Goal: Task Accomplishment & Management: Complete application form

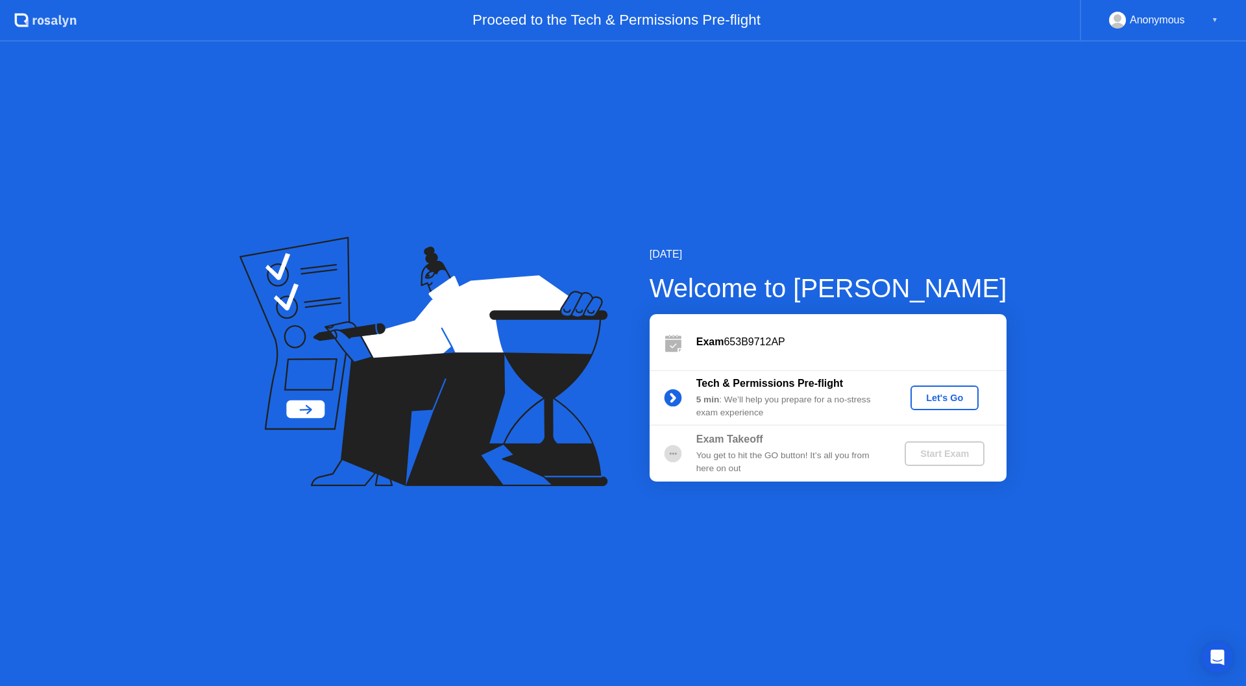
click at [954, 398] on div "Let's Go" at bounding box center [944, 398] width 58 height 10
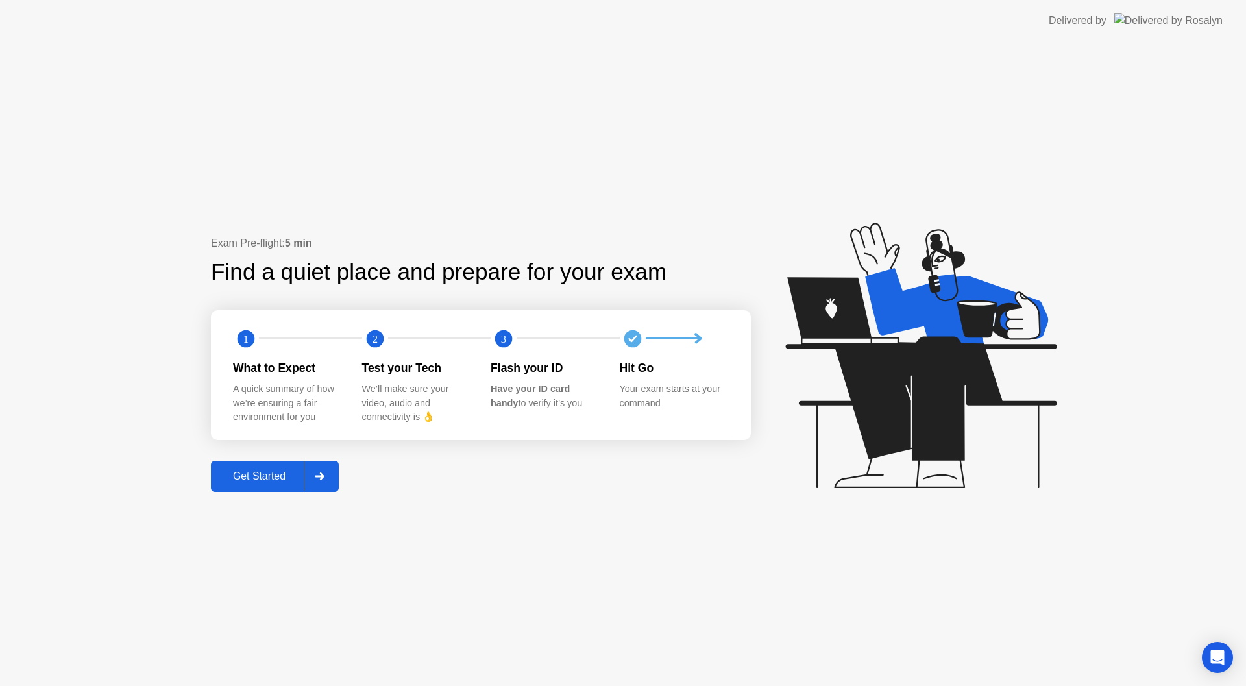
click at [290, 475] on div "Get Started" at bounding box center [259, 476] width 89 height 12
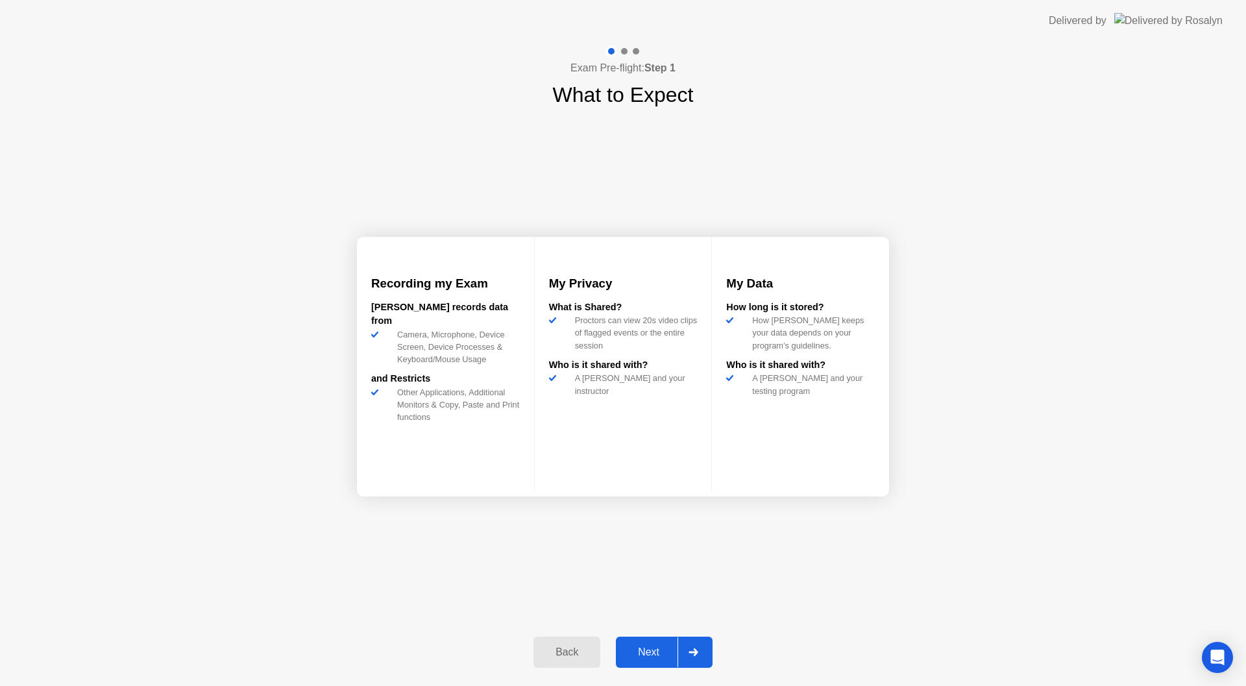
click at [696, 654] on icon at bounding box center [692, 652] width 9 height 8
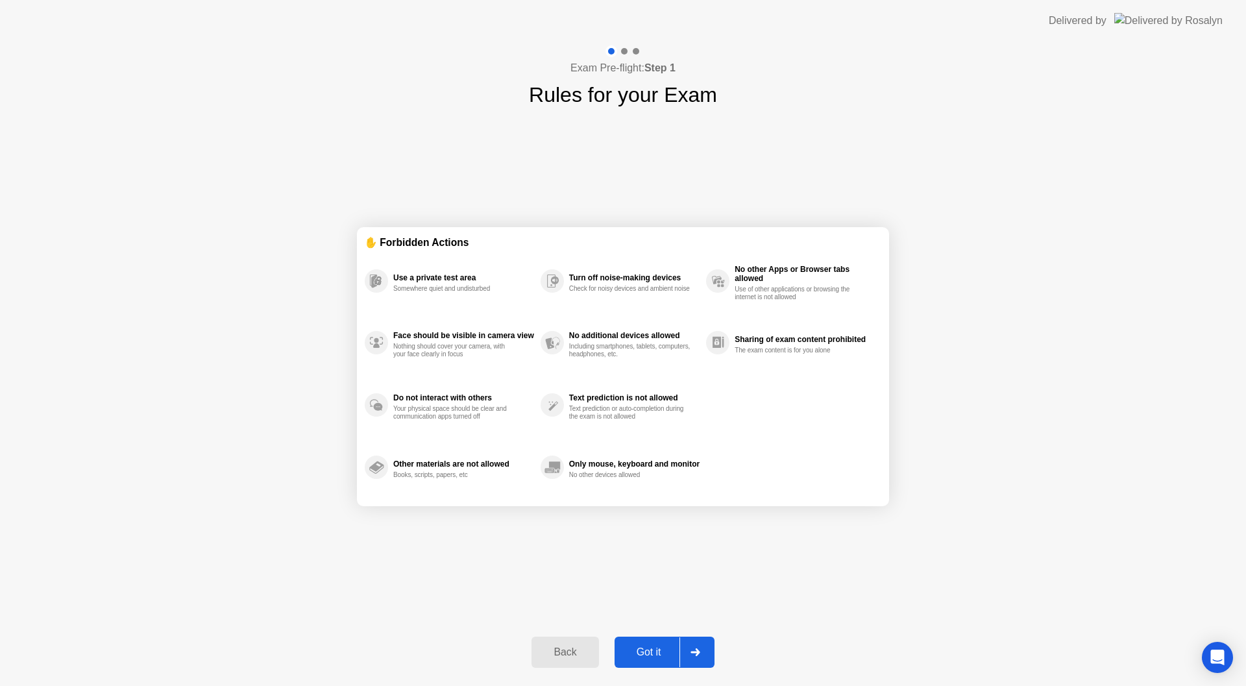
click at [684, 650] on div at bounding box center [694, 652] width 31 height 30
select select "**********"
select select "*******"
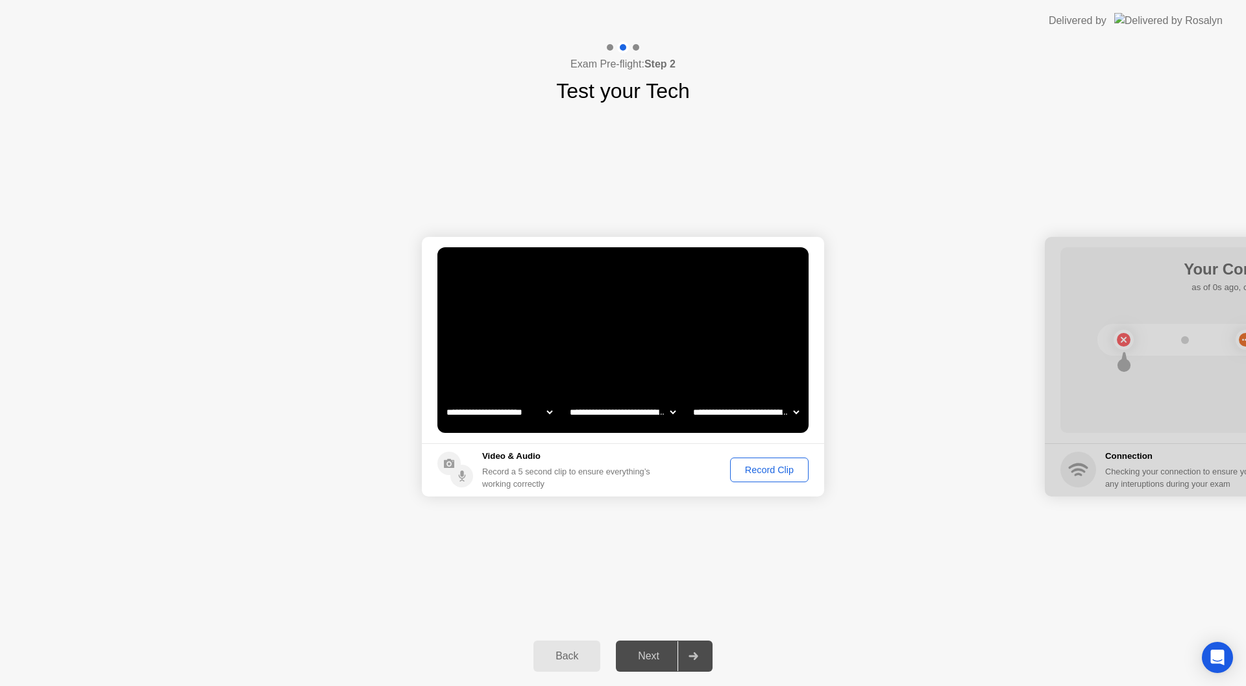
click at [774, 475] on div "Record Clip" at bounding box center [768, 470] width 69 height 10
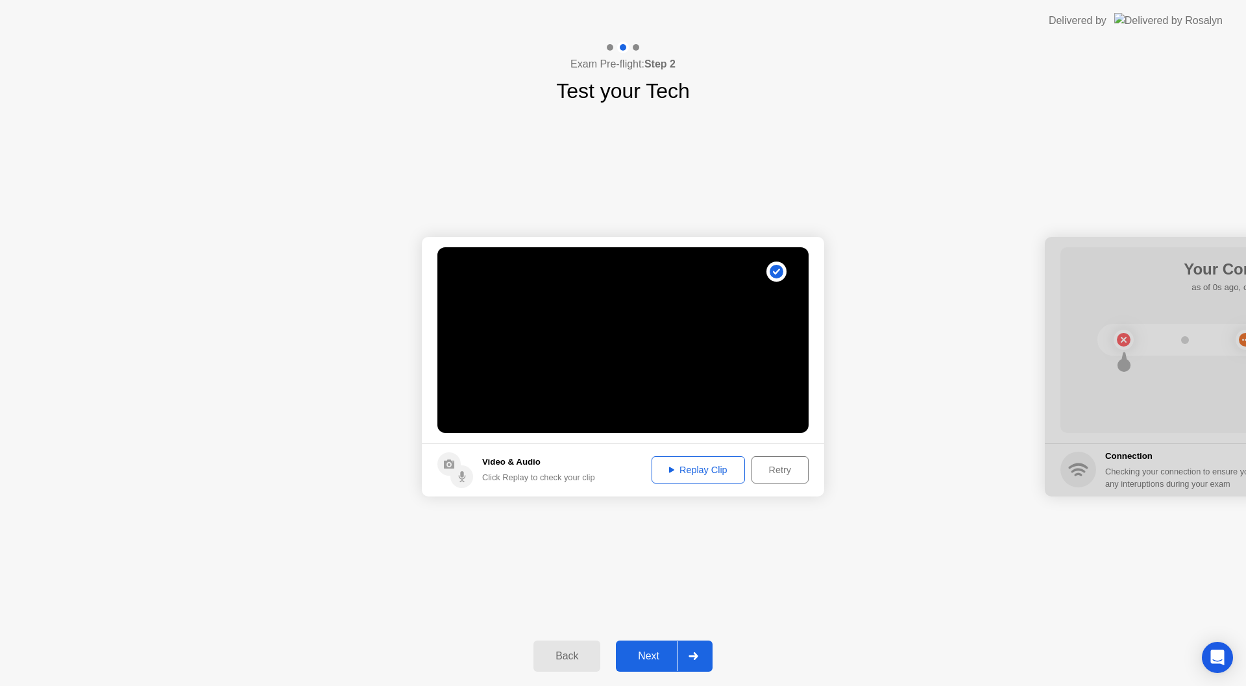
click at [716, 469] on div "Replay Clip" at bounding box center [698, 470] width 84 height 10
click at [658, 654] on div "Next" at bounding box center [649, 656] width 58 height 12
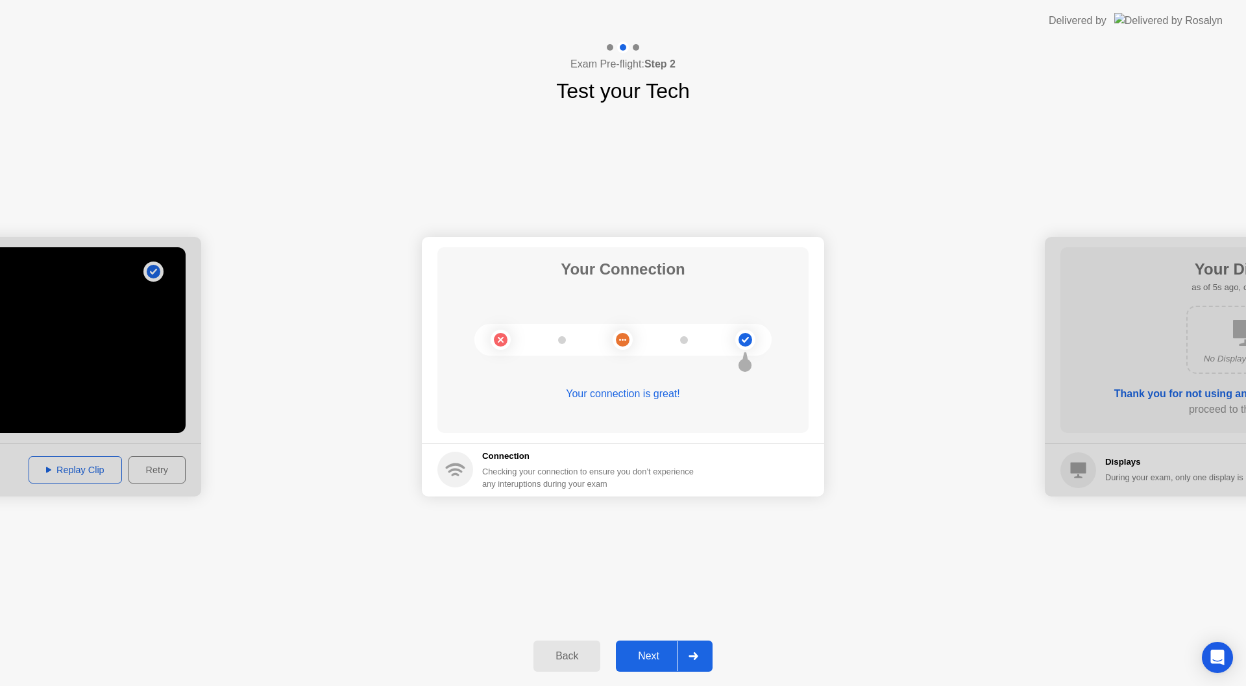
click at [674, 651] on div "Next" at bounding box center [649, 656] width 58 height 12
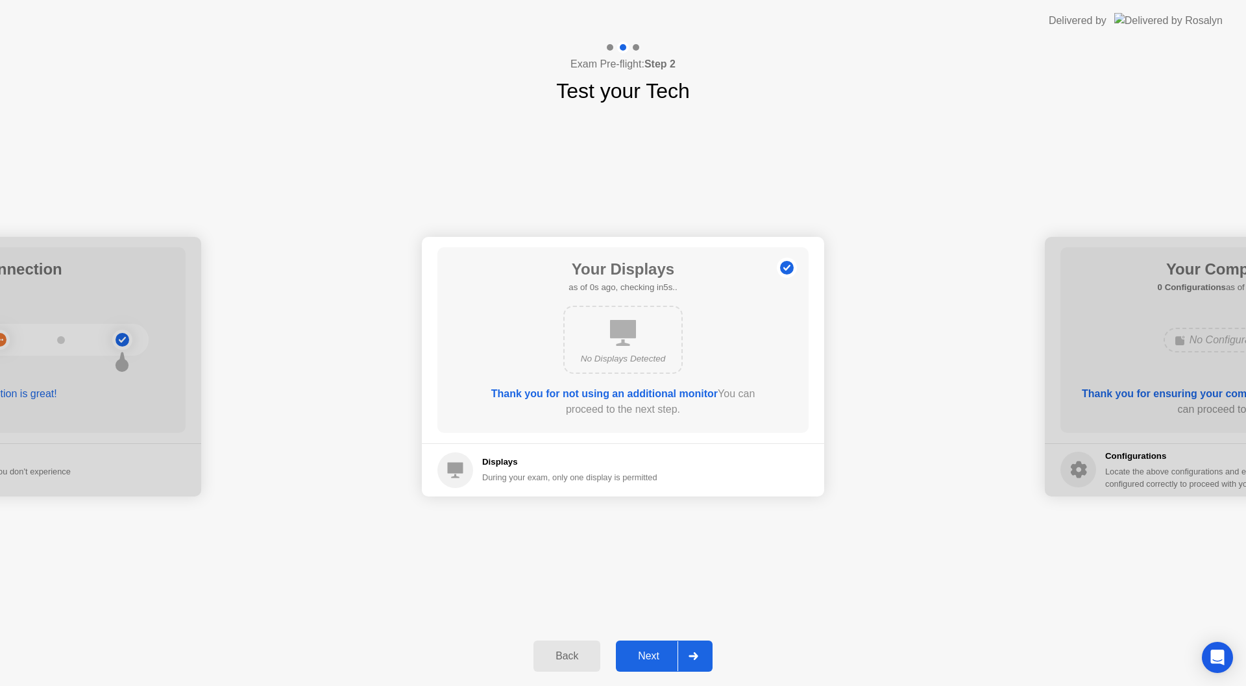
click at [684, 651] on div at bounding box center [692, 656] width 31 height 30
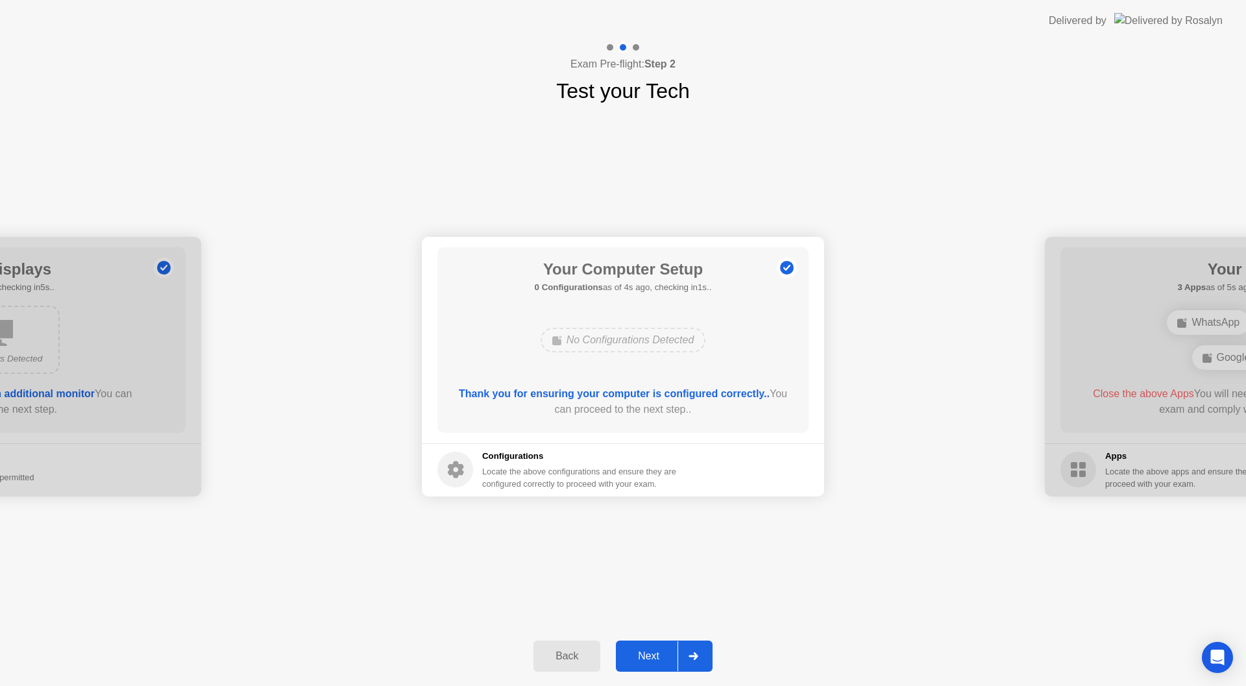
click at [686, 649] on div at bounding box center [692, 656] width 31 height 30
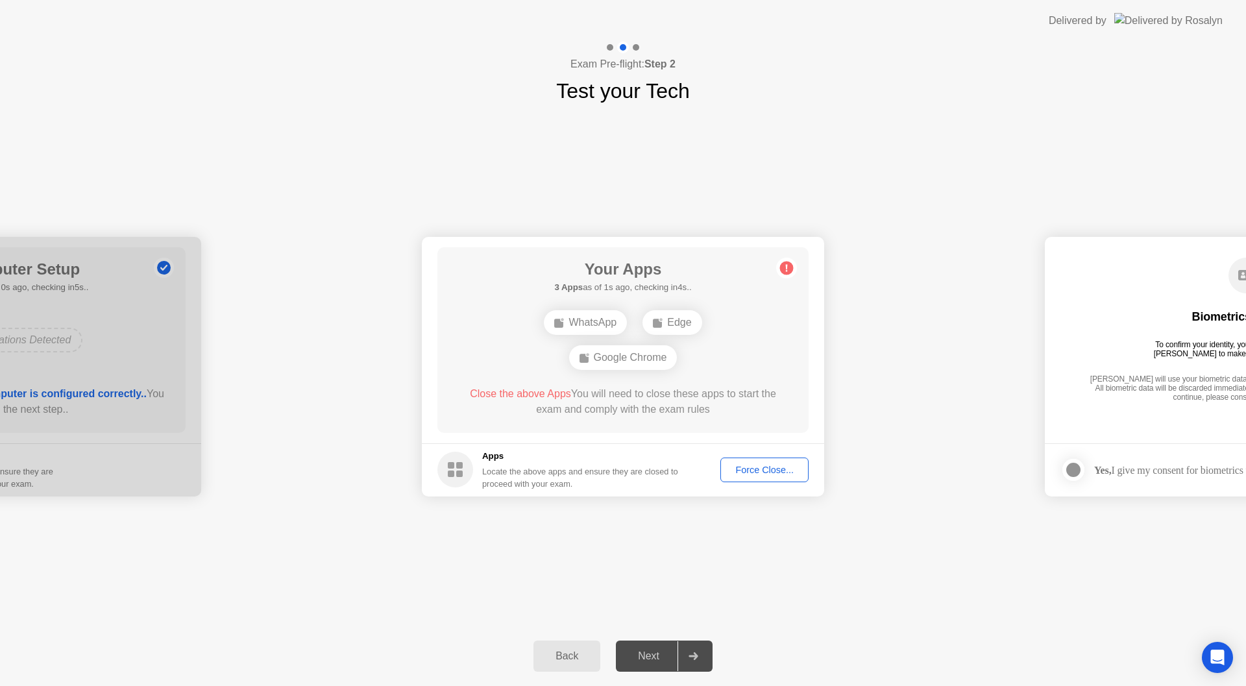
click at [797, 524] on div "**********" at bounding box center [623, 366] width 1246 height 520
click at [537, 562] on div "**********" at bounding box center [623, 366] width 1246 height 520
click at [758, 473] on div "Force Close..." at bounding box center [764, 470] width 79 height 10
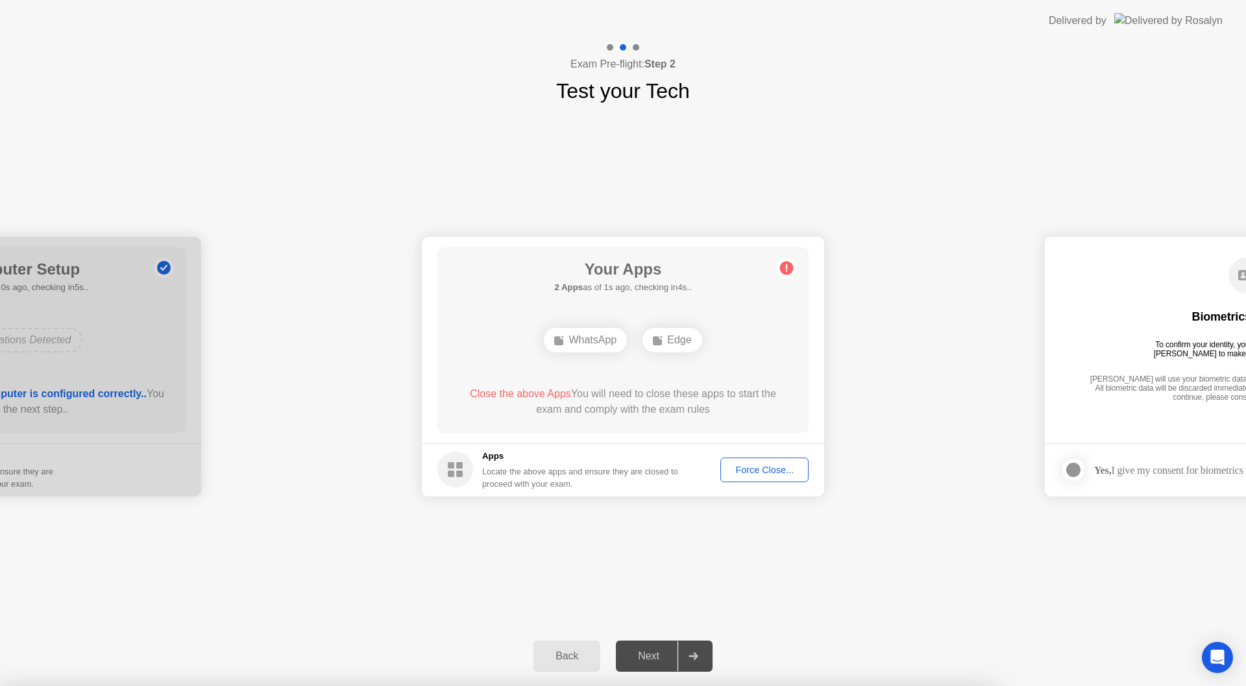
click at [861, 516] on div "**********" at bounding box center [623, 366] width 1246 height 520
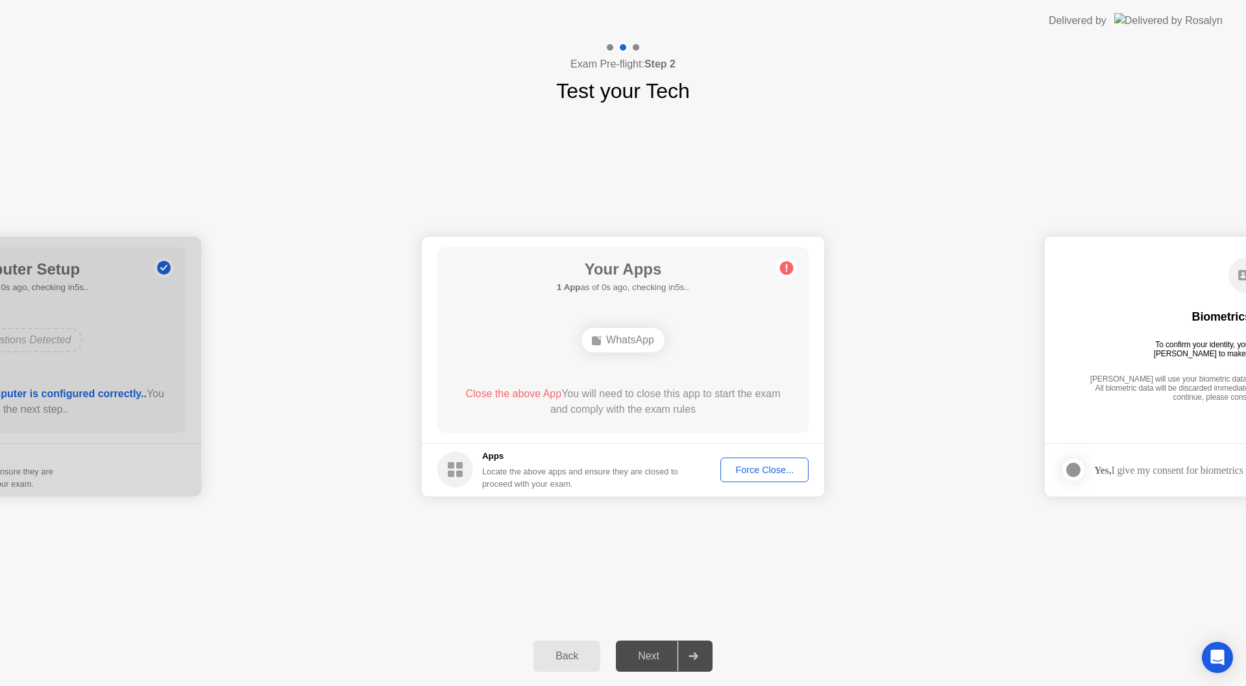
click at [633, 341] on div "WhatsApp" at bounding box center [622, 340] width 83 height 25
click at [764, 466] on div "Force Close..." at bounding box center [764, 470] width 79 height 10
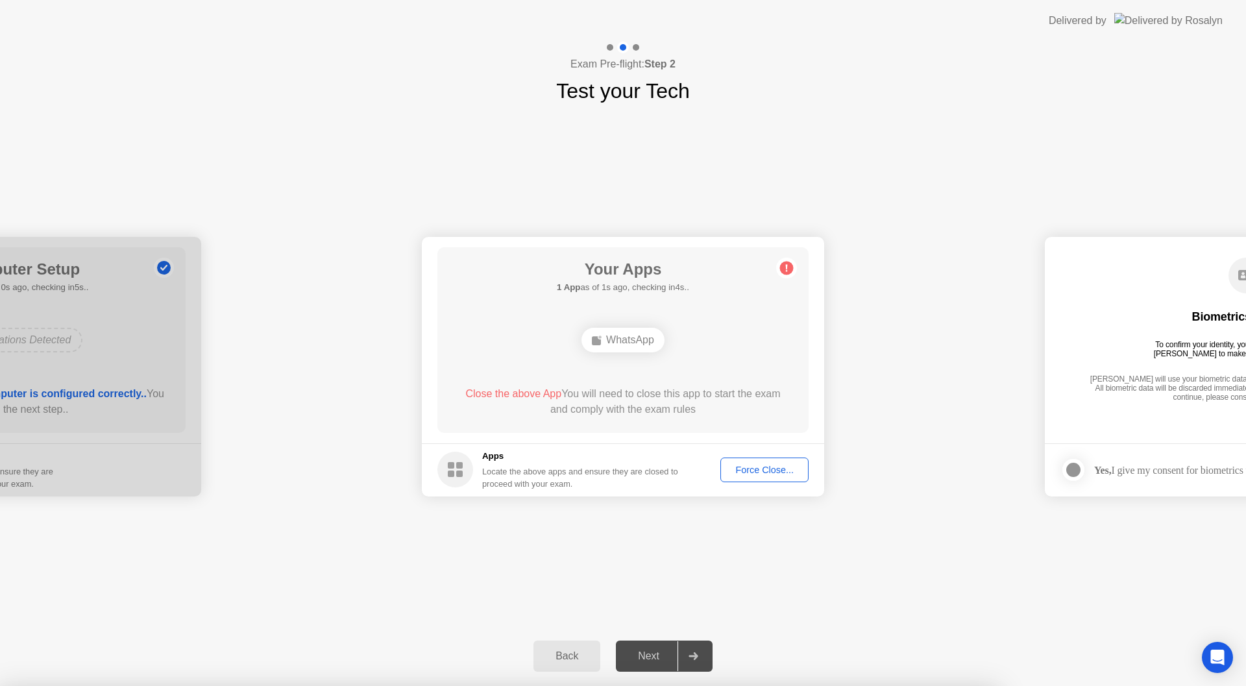
click at [963, 685] on div at bounding box center [623, 686] width 1246 height 0
click at [781, 272] on icon at bounding box center [786, 268] width 21 height 21
click at [783, 271] on circle at bounding box center [787, 268] width 14 height 14
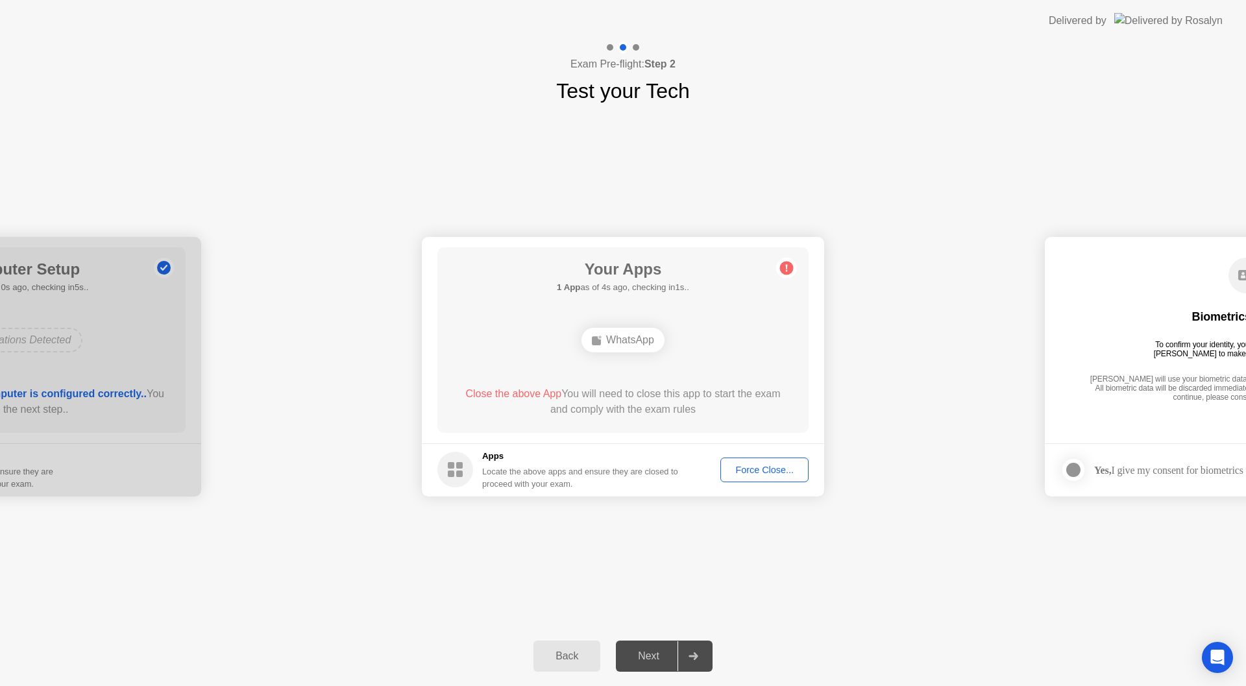
click at [783, 271] on circle at bounding box center [787, 268] width 14 height 14
click at [1220, 664] on icon "Open Intercom Messenger" at bounding box center [1217, 657] width 17 height 17
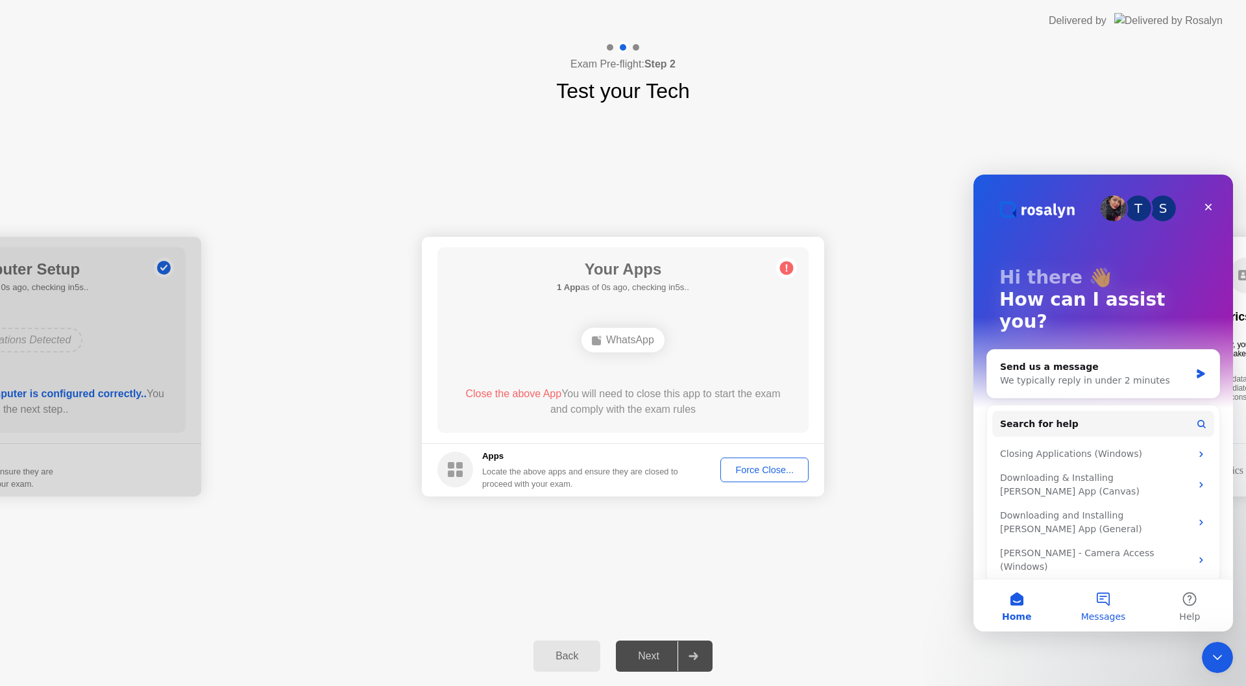
click at [1099, 607] on button "Messages" at bounding box center [1102, 605] width 86 height 52
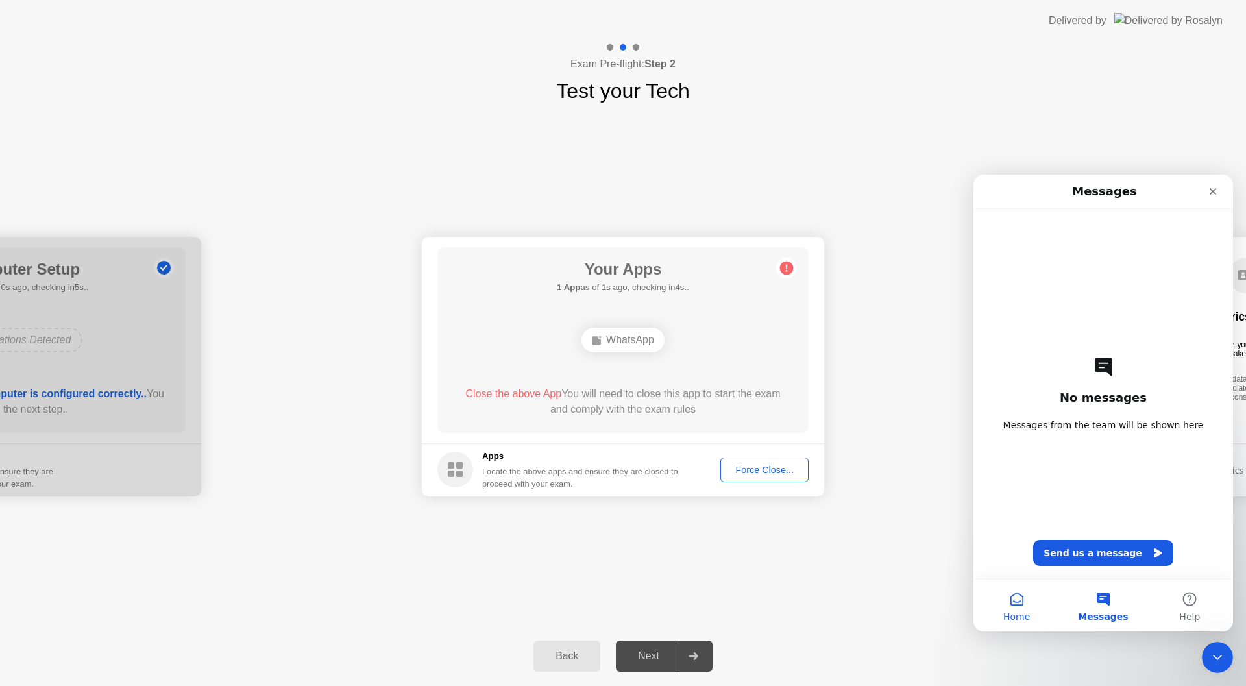
click at [1017, 612] on span "Home" at bounding box center [1016, 616] width 27 height 9
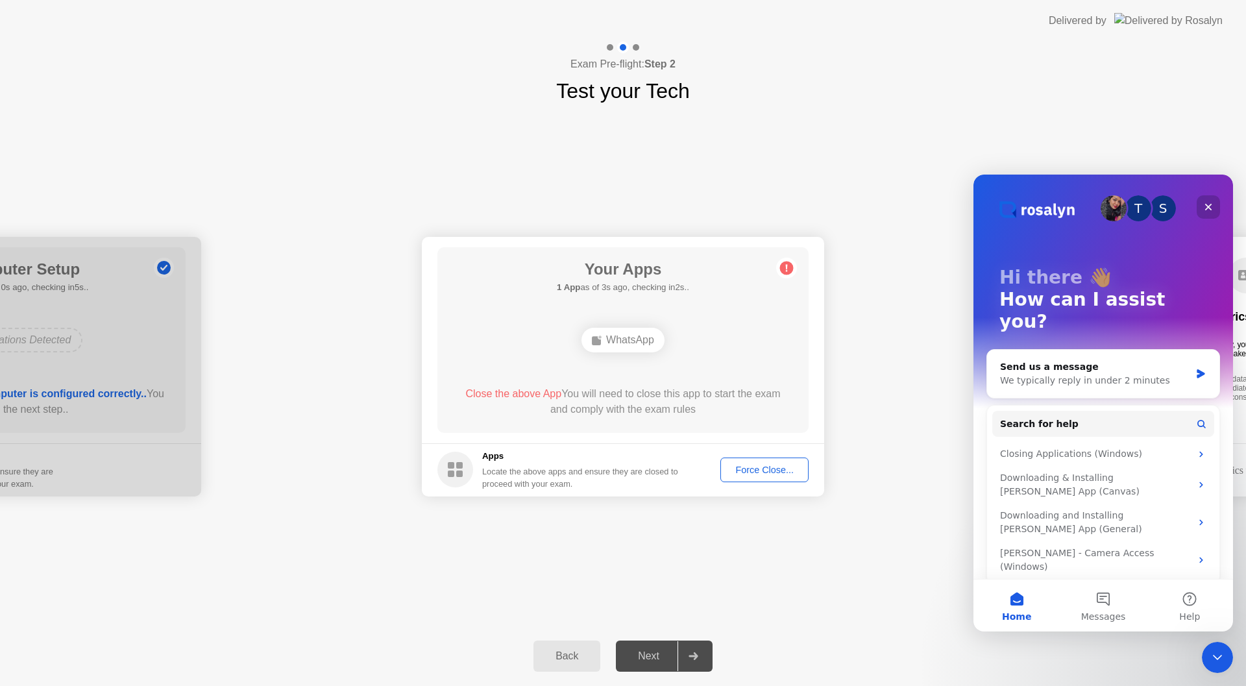
click at [1205, 204] on icon "Close" at bounding box center [1208, 207] width 7 height 7
click at [1205, 204] on div "**********" at bounding box center [623, 366] width 1246 height 520
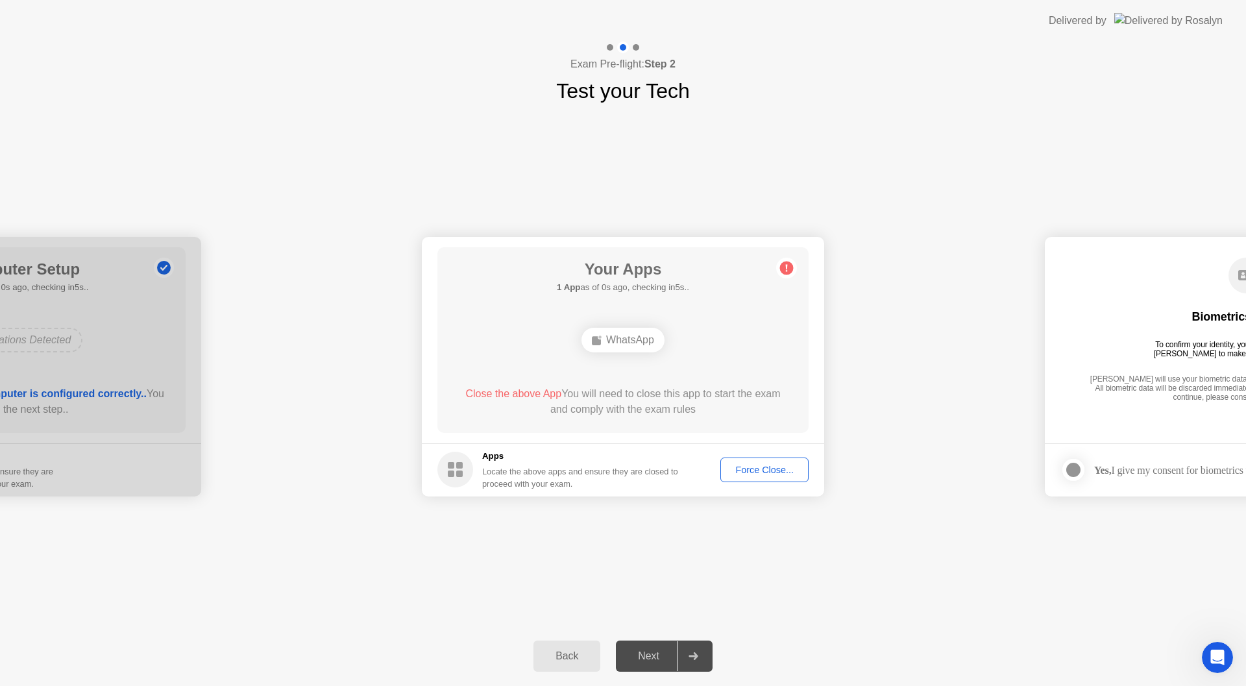
click at [771, 473] on div "Force Close..." at bounding box center [764, 470] width 79 height 10
click at [631, 340] on div "WhatsApp" at bounding box center [622, 340] width 83 height 25
drag, startPoint x: 631, startPoint y: 340, endPoint x: 597, endPoint y: 340, distance: 34.4
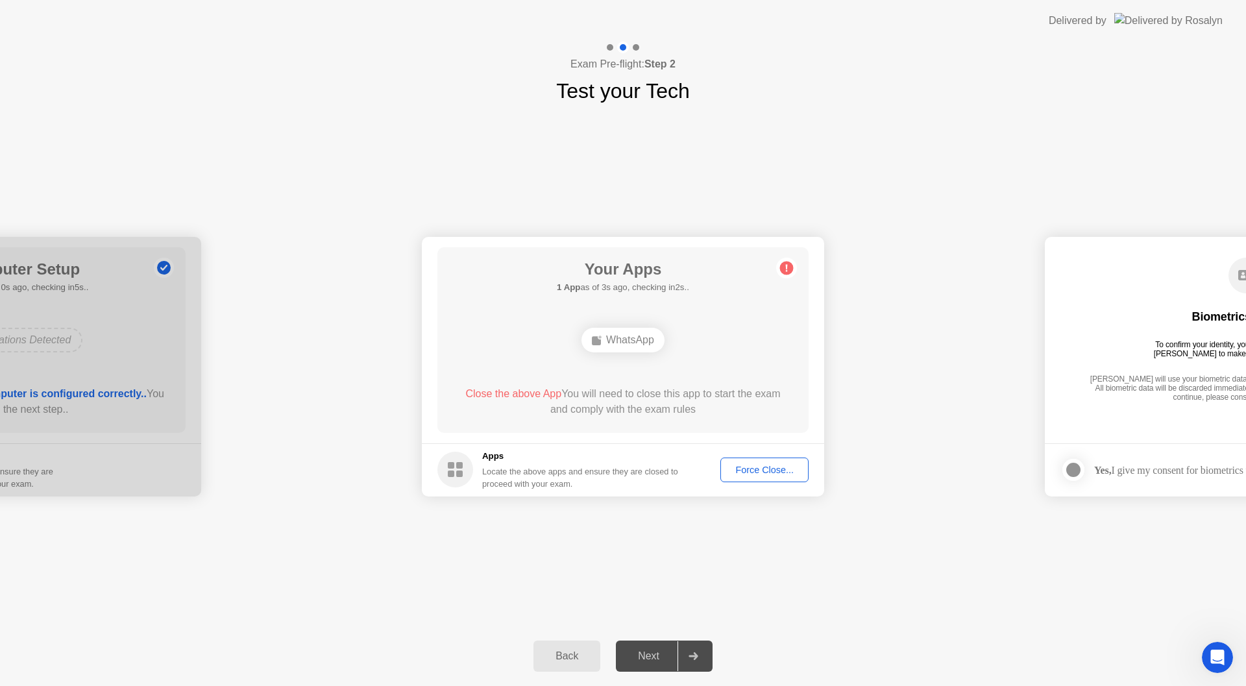
click at [626, 340] on div "WhatsApp" at bounding box center [622, 340] width 83 height 25
click at [645, 337] on div "WhatsApp" at bounding box center [622, 340] width 83 height 25
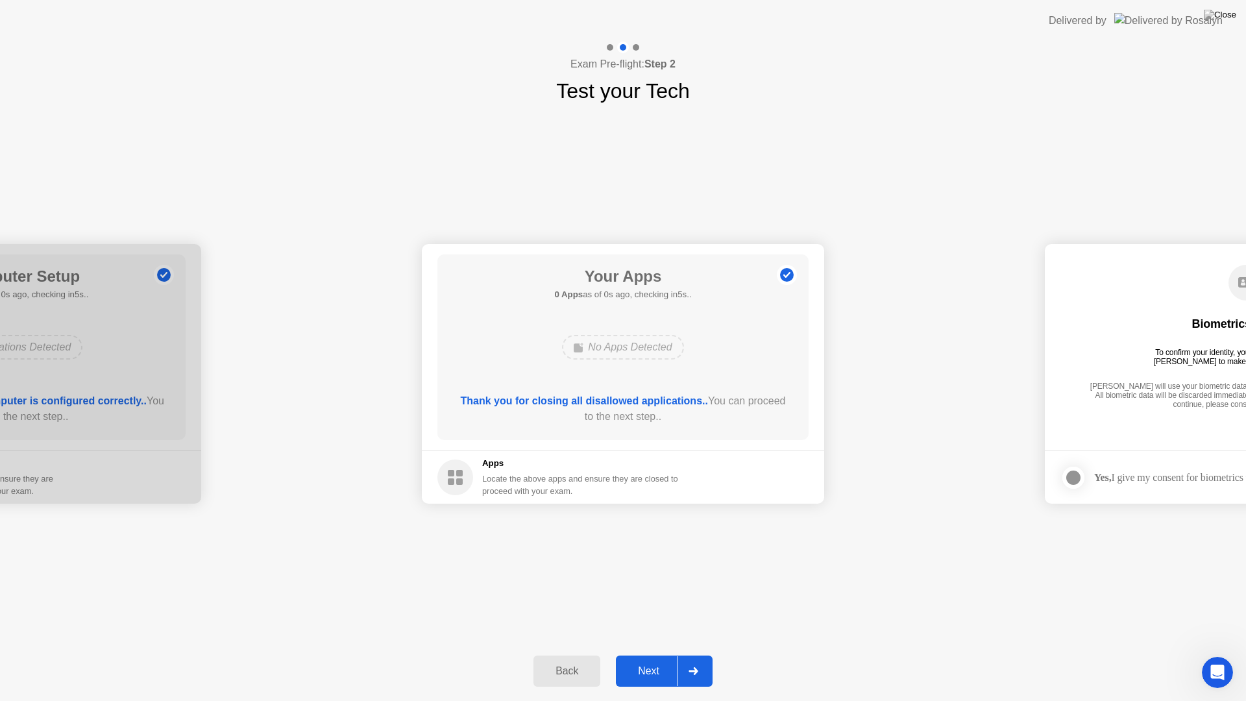
click at [666, 672] on div "Next" at bounding box center [649, 671] width 58 height 12
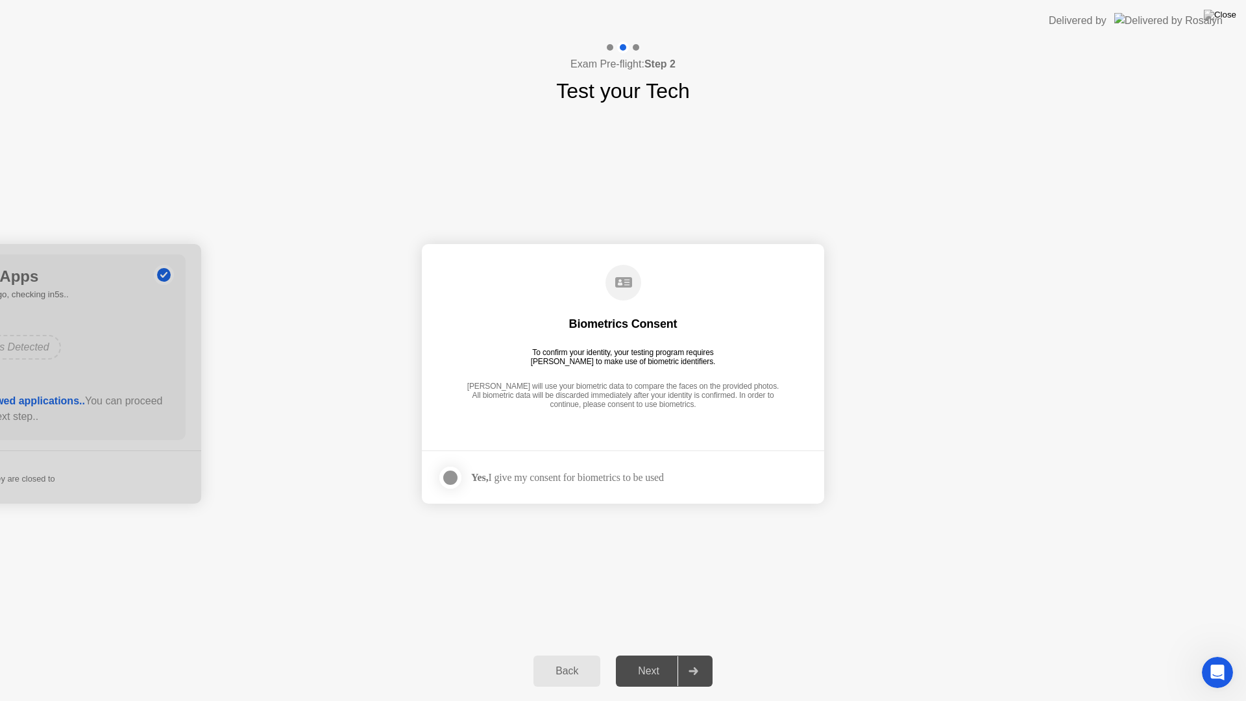
click at [451, 474] on div at bounding box center [450, 478] width 16 height 16
click at [660, 666] on div "Next" at bounding box center [649, 671] width 58 height 12
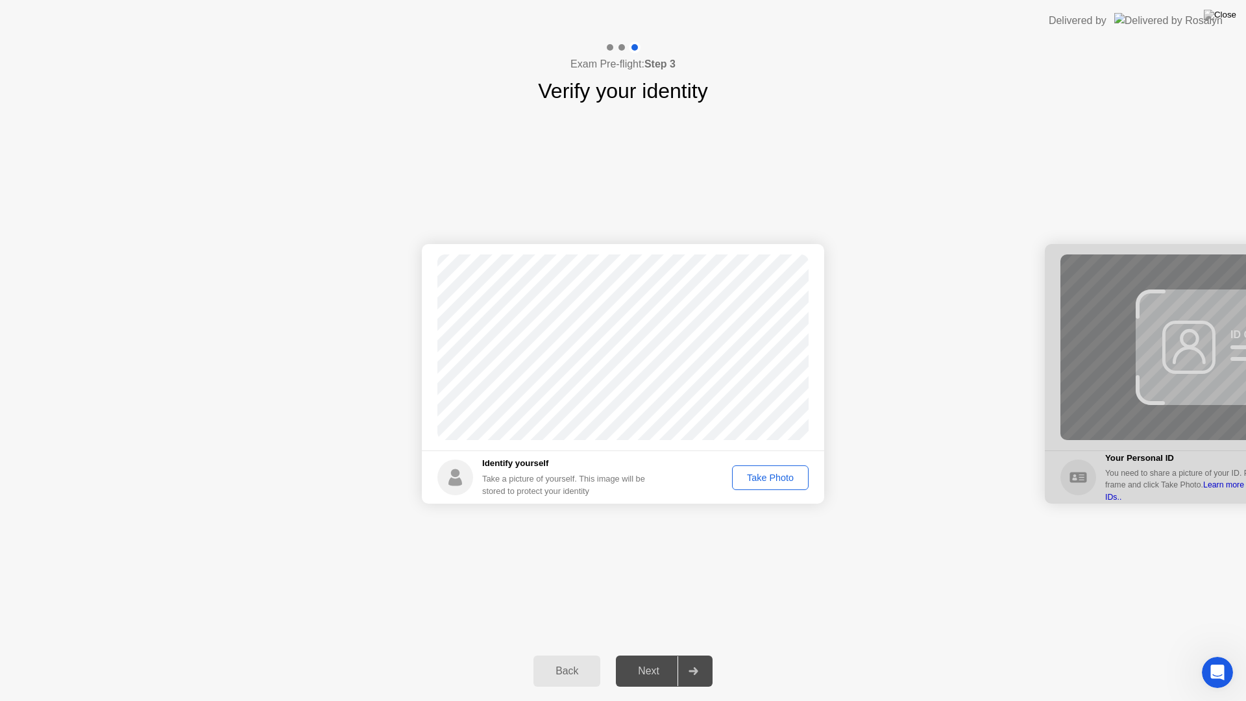
click at [779, 481] on div "Take Photo" at bounding box center [769, 477] width 67 height 10
click at [690, 672] on icon at bounding box center [692, 671] width 9 height 8
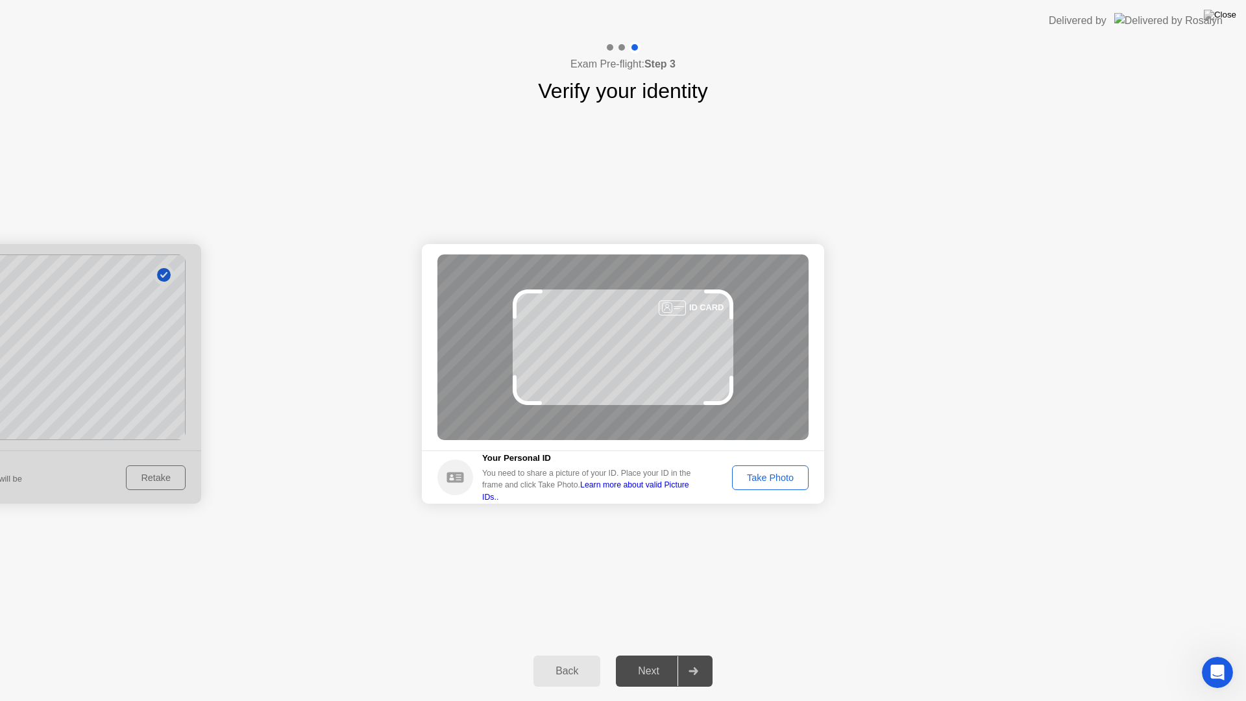
click at [774, 481] on div "Take Photo" at bounding box center [769, 477] width 67 height 10
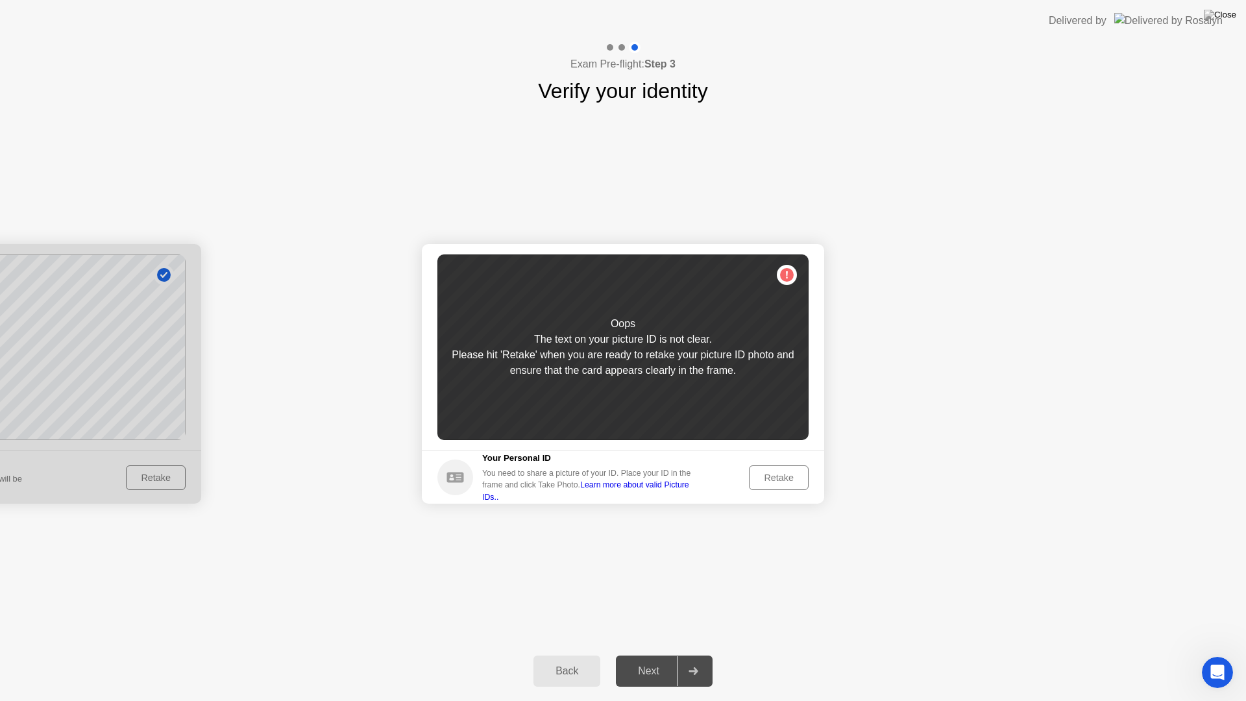
click at [774, 481] on div "Retake" at bounding box center [778, 477] width 51 height 10
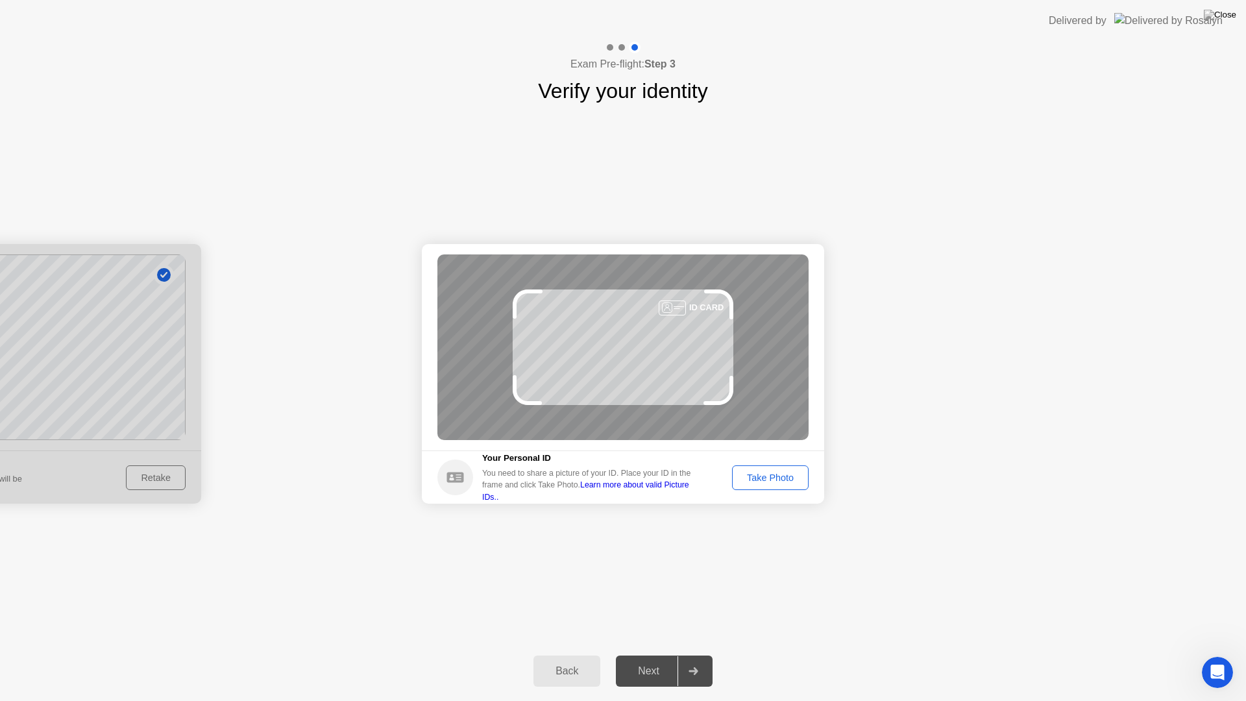
click at [774, 481] on div "Take Photo" at bounding box center [769, 477] width 67 height 10
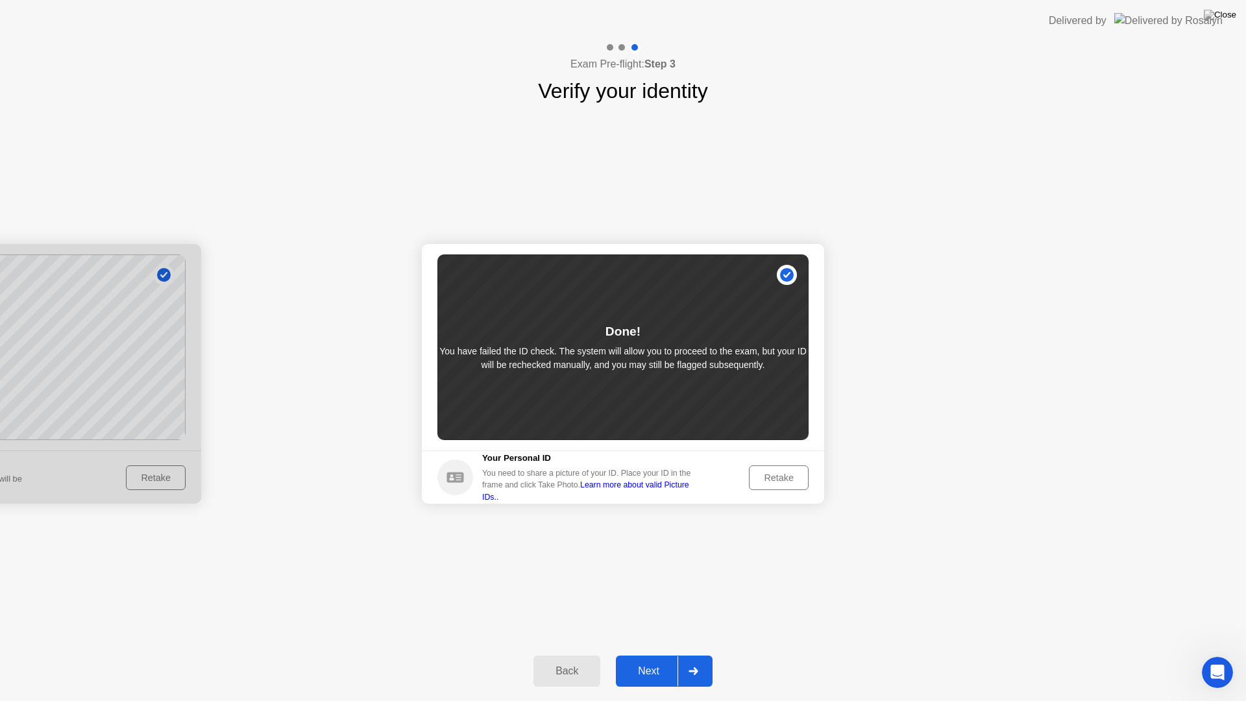
click at [703, 667] on div at bounding box center [692, 671] width 31 height 30
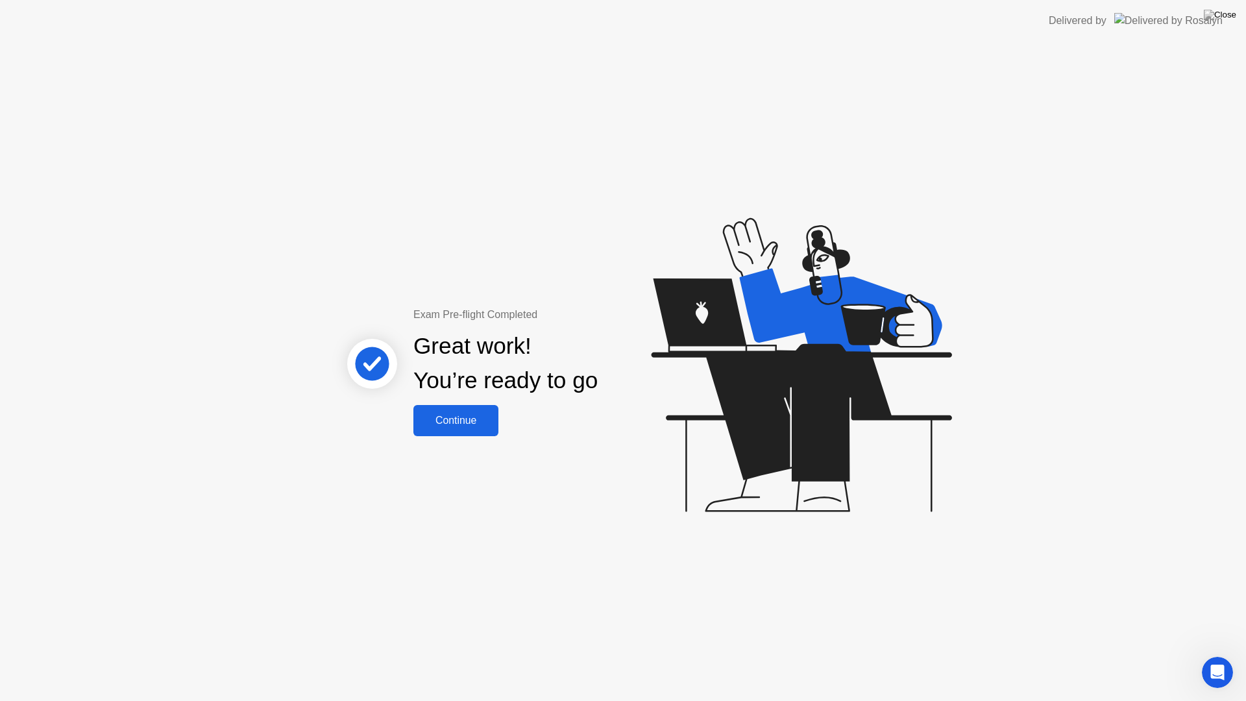
click at [466, 417] on div "Continue" at bounding box center [455, 421] width 77 height 12
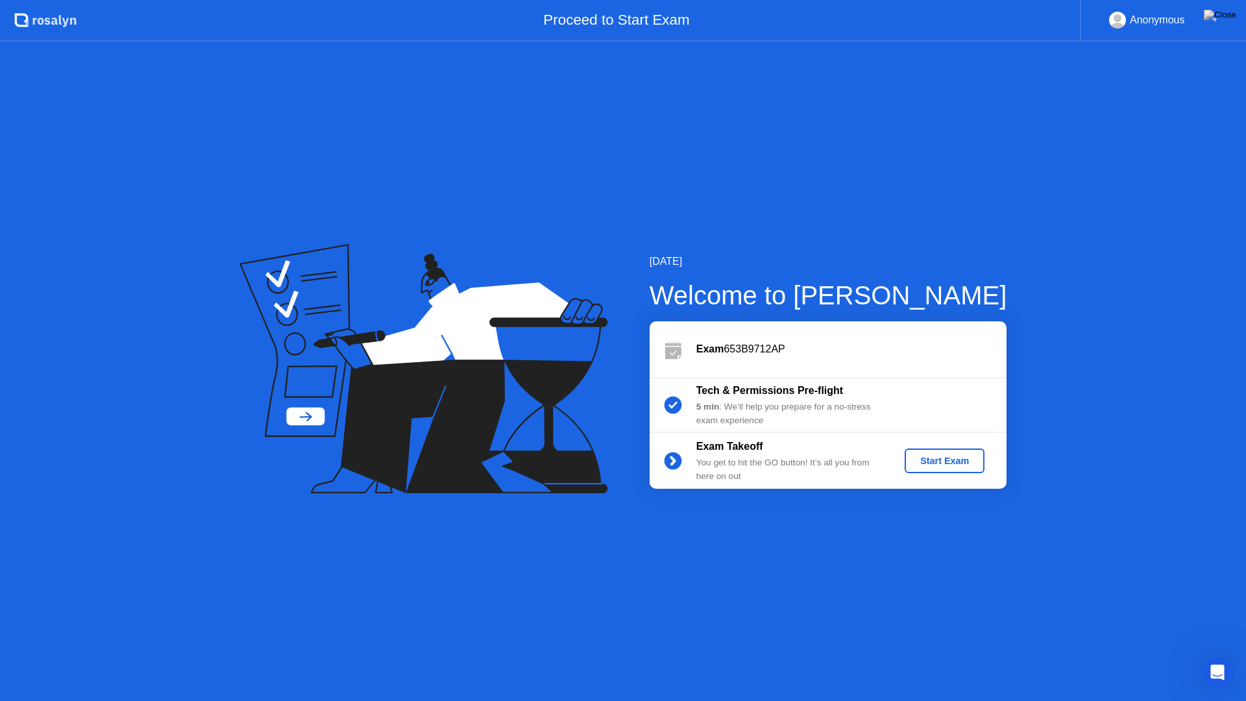
click at [945, 461] on div "Start Exam" at bounding box center [944, 460] width 69 height 10
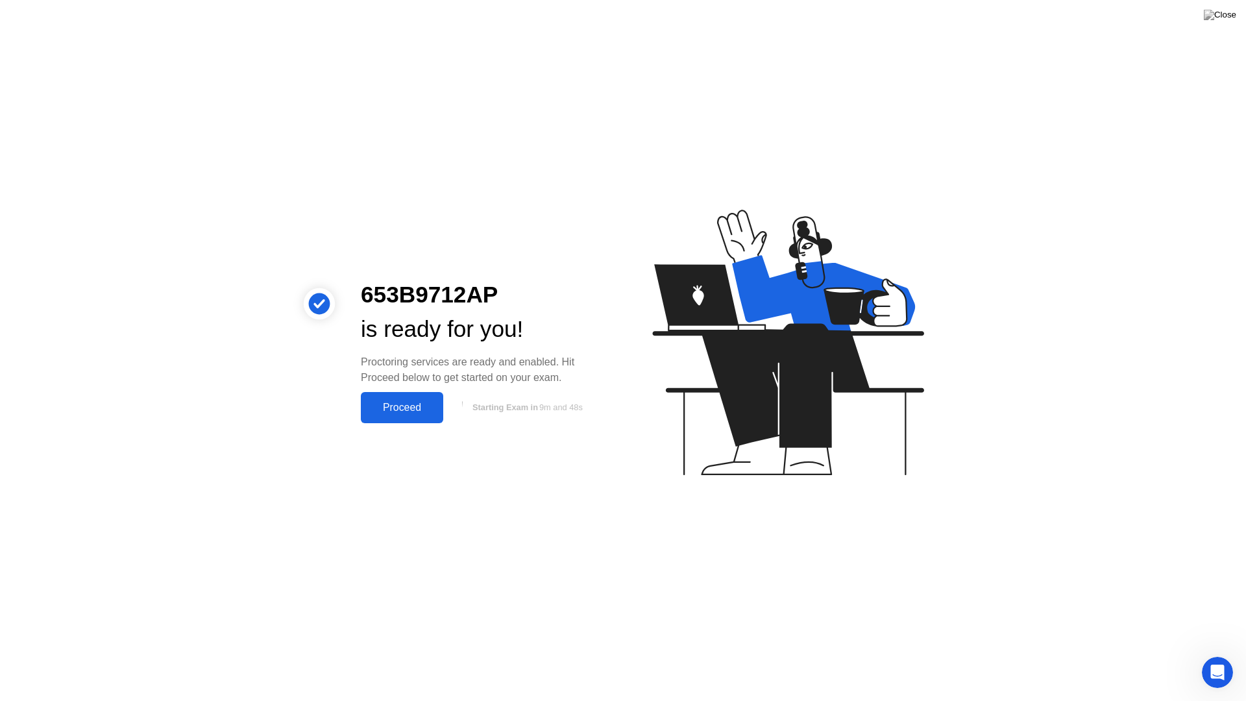
click at [414, 411] on div "Proceed" at bounding box center [402, 408] width 75 height 12
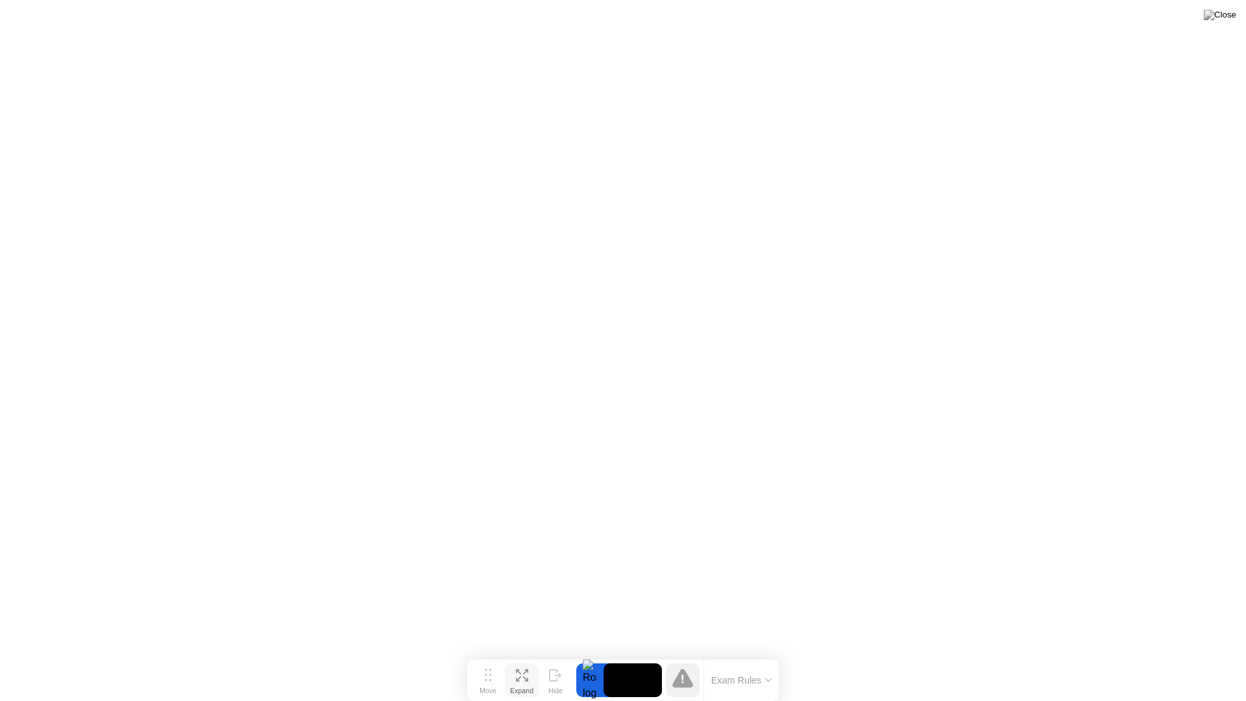
click at [523, 677] on icon at bounding box center [522, 675] width 12 height 12
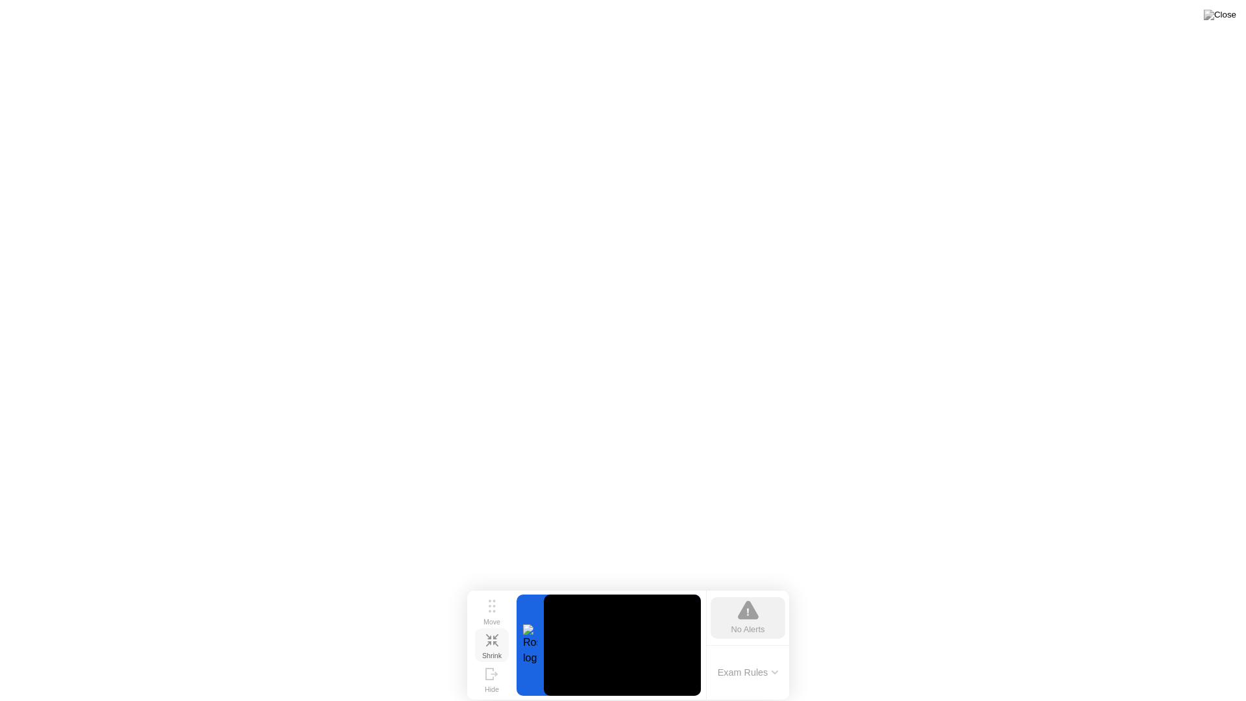
click at [493, 646] on icon at bounding box center [495, 643] width 5 height 5
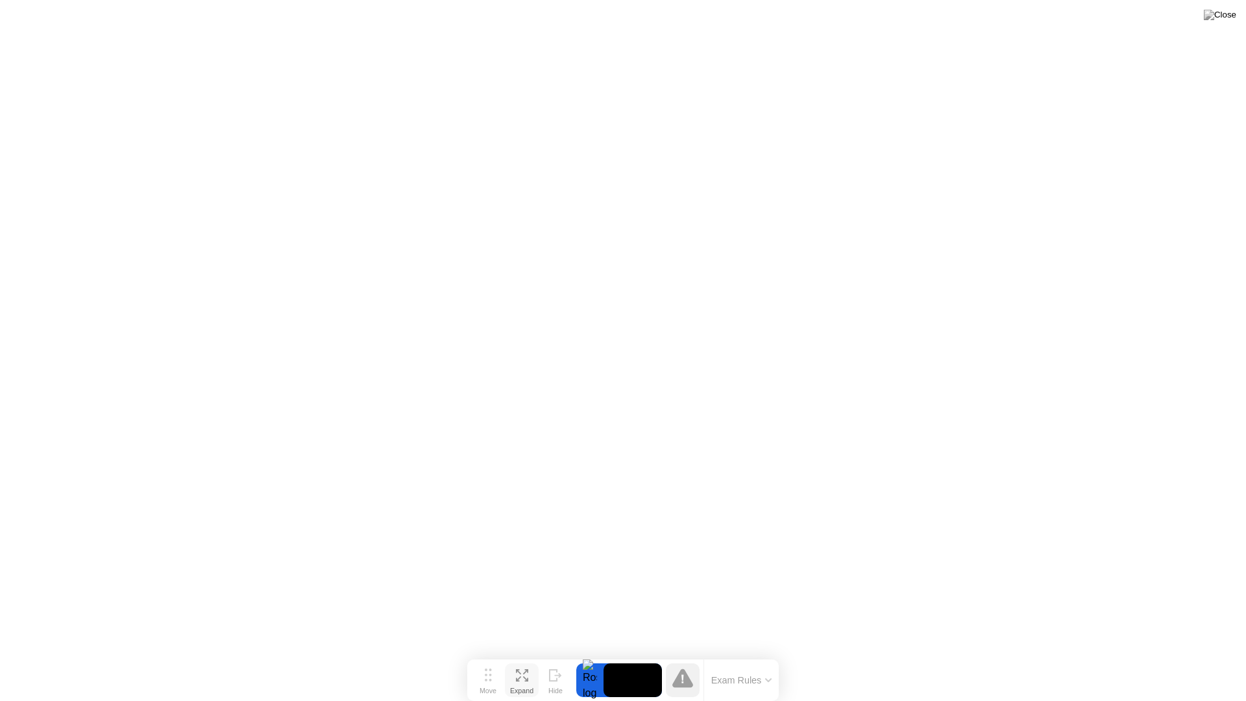
click at [768, 679] on icon at bounding box center [768, 680] width 6 height 4
